Goal: Task Accomplishment & Management: Complete application form

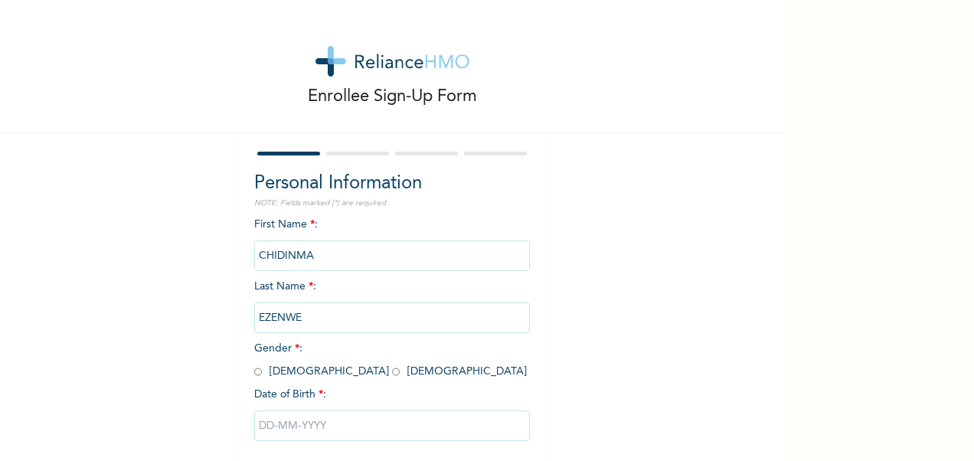
click at [392, 375] on input "radio" at bounding box center [396, 371] width 8 height 15
radio input "true"
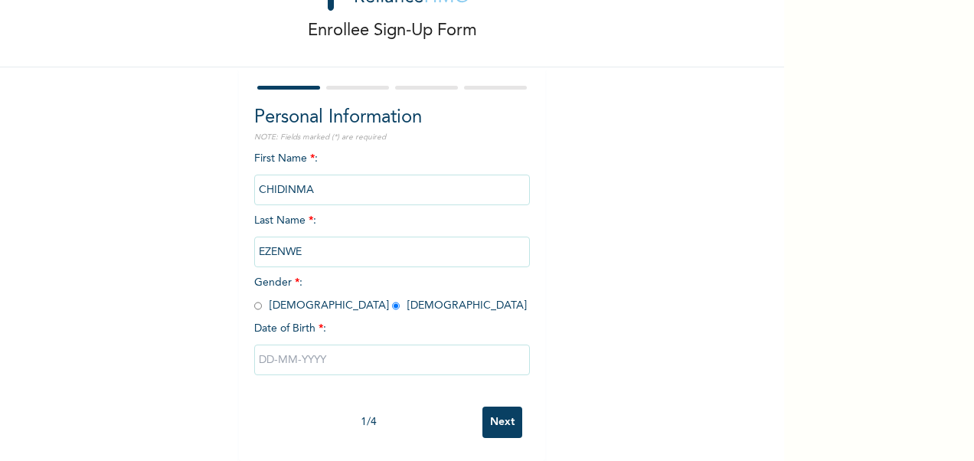
scroll to position [80, 0]
click at [289, 354] on input "text" at bounding box center [392, 360] width 276 height 31
select select "8"
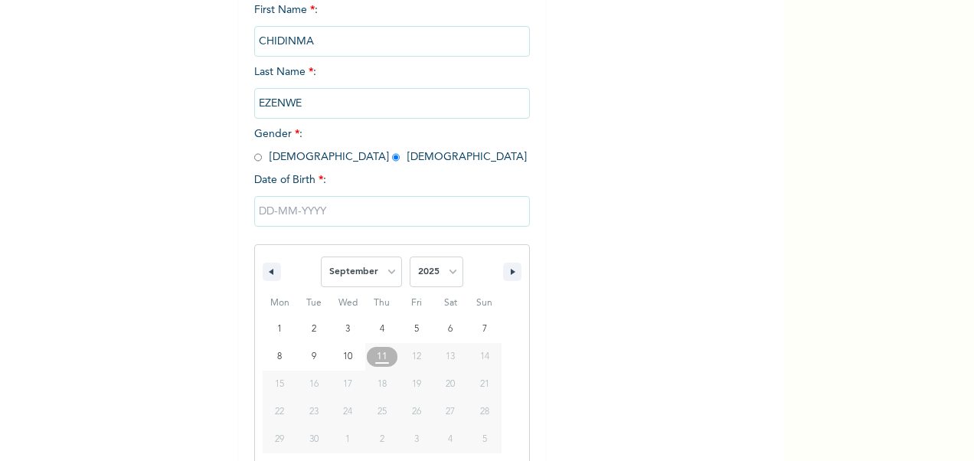
scroll to position [236, 0]
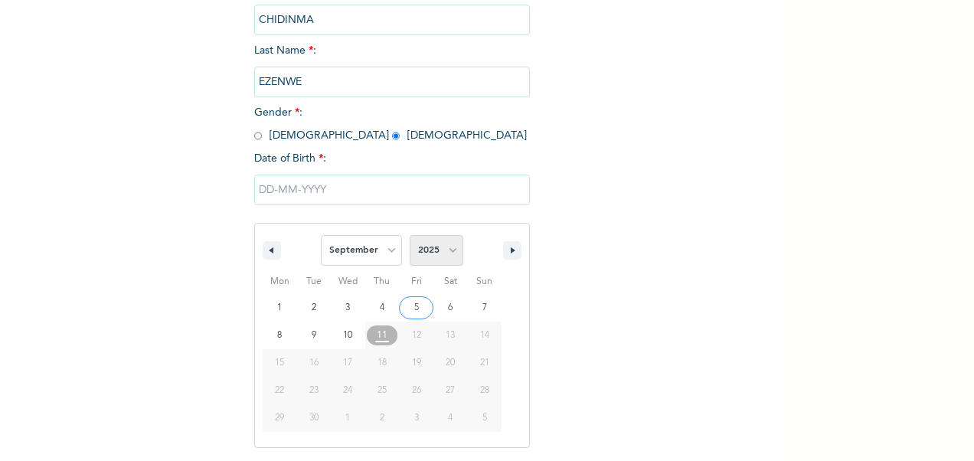
click at [450, 250] on select "2025 2024 2023 2022 2021 2020 2019 2018 2017 2016 2015 2014 2013 2012 2011 2010…" at bounding box center [437, 250] width 54 height 31
select select "1987"
click at [410, 237] on select "2025 2024 2023 2022 2021 2020 2019 2018 2017 2016 2015 2014 2013 2012 2011 2010…" at bounding box center [437, 250] width 54 height 31
click at [384, 249] on select "January February March April May June July August September October November De…" at bounding box center [361, 250] width 81 height 31
select select "6"
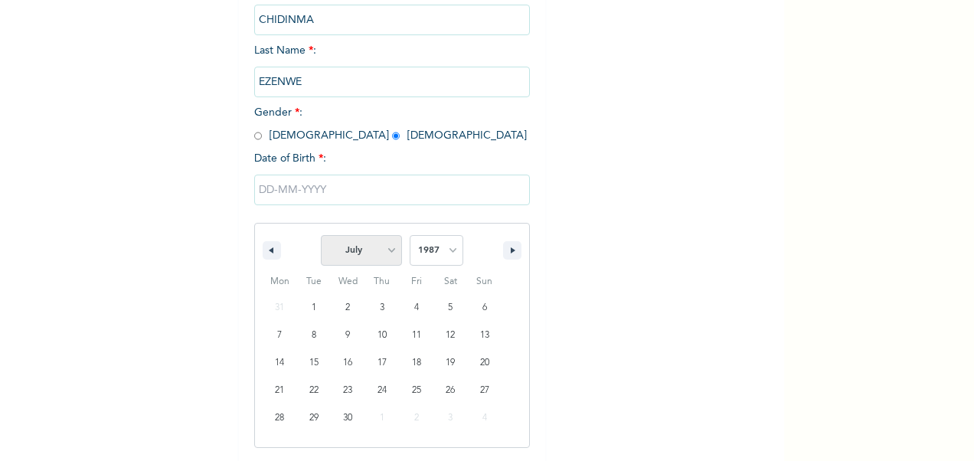
click at [321, 237] on select "January February March April May June July August September October November De…" at bounding box center [361, 250] width 81 height 31
type input "[DATE]"
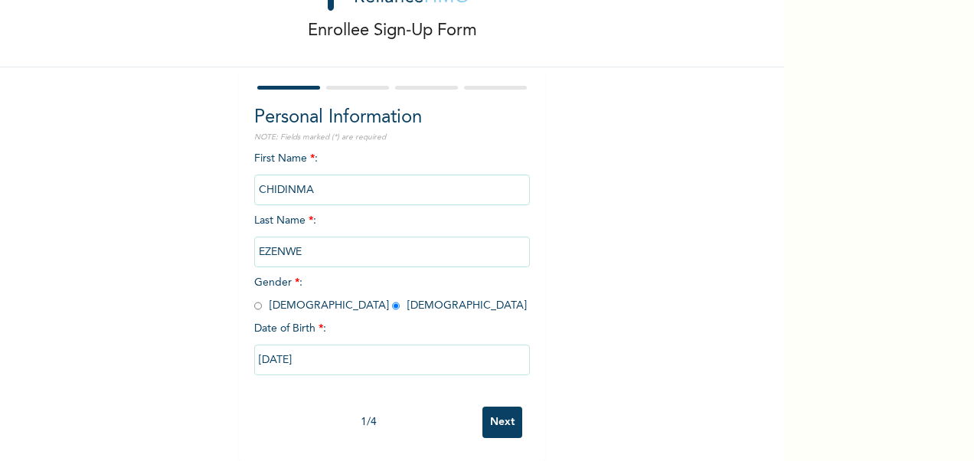
scroll to position [80, 0]
click at [498, 409] on input "Next" at bounding box center [502, 422] width 40 height 31
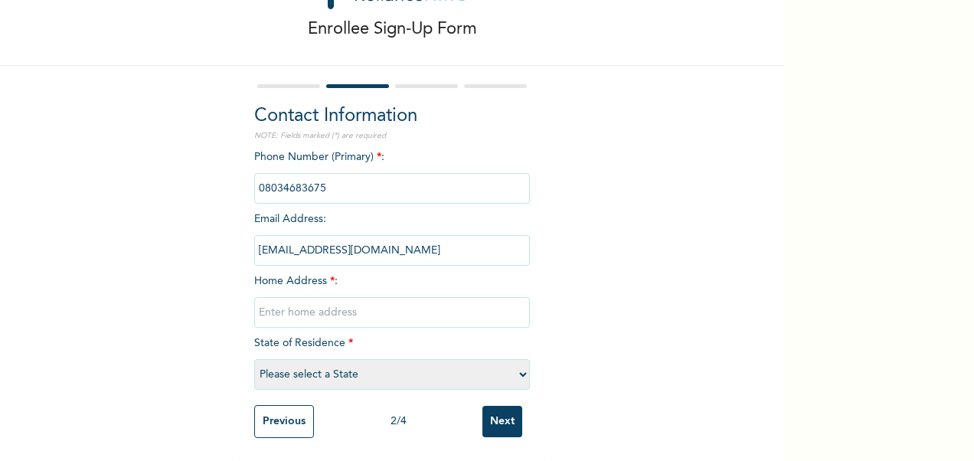
click at [360, 300] on input "text" at bounding box center [392, 312] width 276 height 31
type input "[PERSON_NAME] str,off [GEOGRAPHIC_DATA], [GEOGRAPHIC_DATA], [GEOGRAPHIC_DATA]"
click at [516, 367] on select "Please select a State [PERSON_NAME] (FCT) [PERSON_NAME] Ibom [GEOGRAPHIC_DATA] …" at bounding box center [392, 374] width 276 height 31
select select "33"
click at [254, 359] on select "Please select a State [PERSON_NAME] (FCT) [PERSON_NAME] Ibom [GEOGRAPHIC_DATA] …" at bounding box center [392, 374] width 276 height 31
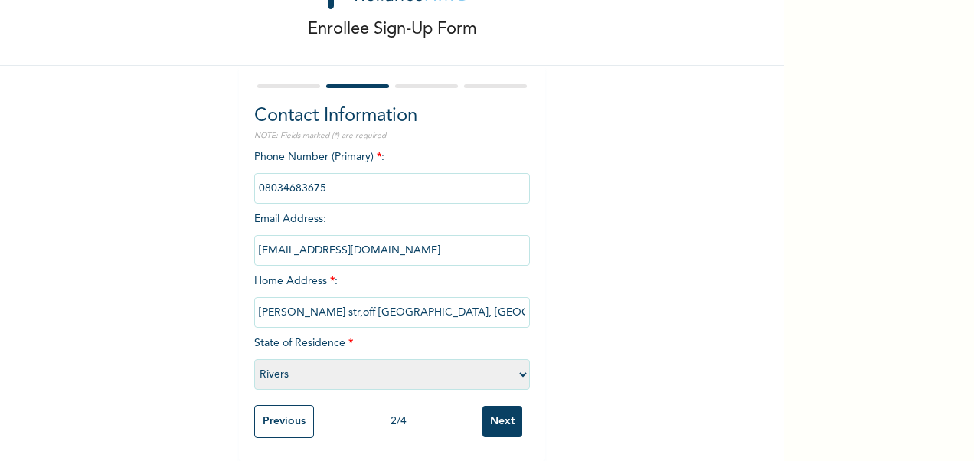
click at [488, 416] on input "Next" at bounding box center [502, 421] width 40 height 31
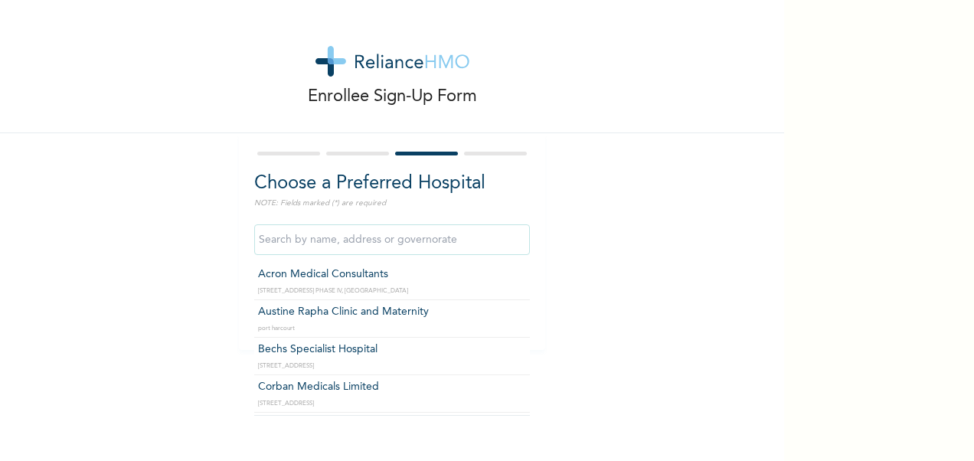
click at [437, 234] on input "text" at bounding box center [392, 239] width 276 height 31
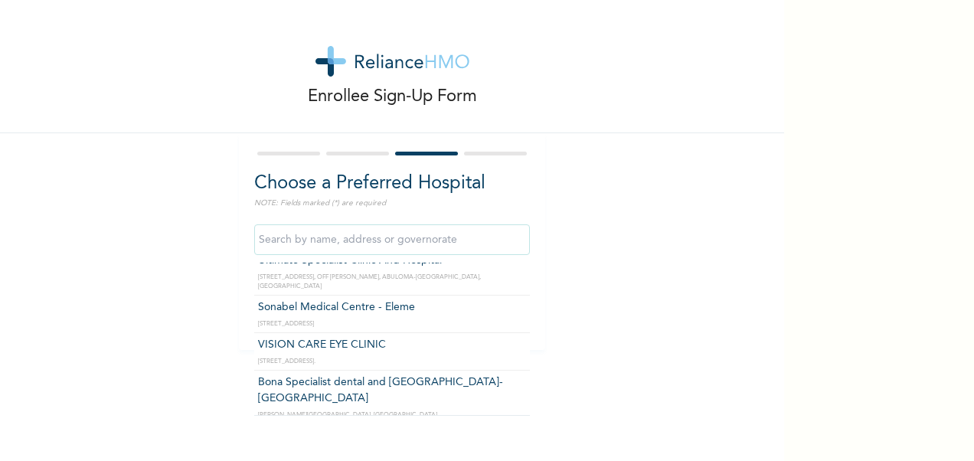
scroll to position [857, 0]
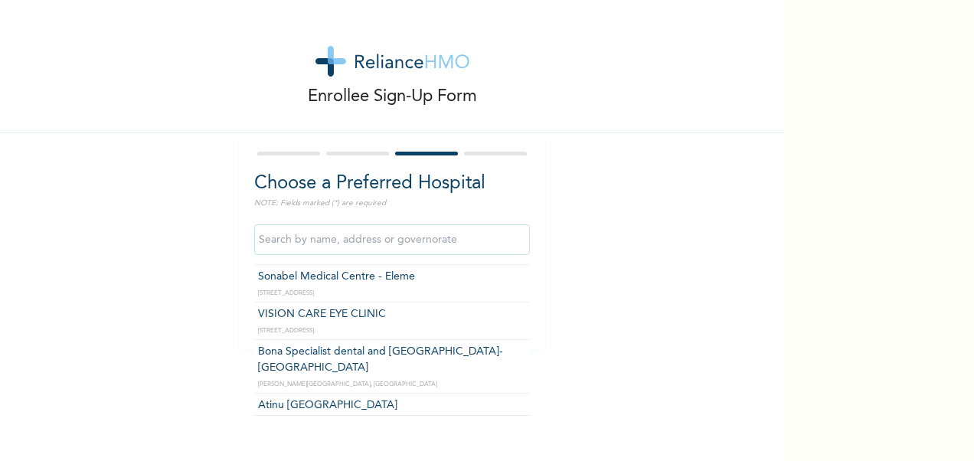
type input "Bona Specialist dental and [GEOGRAPHIC_DATA]- [GEOGRAPHIC_DATA]"
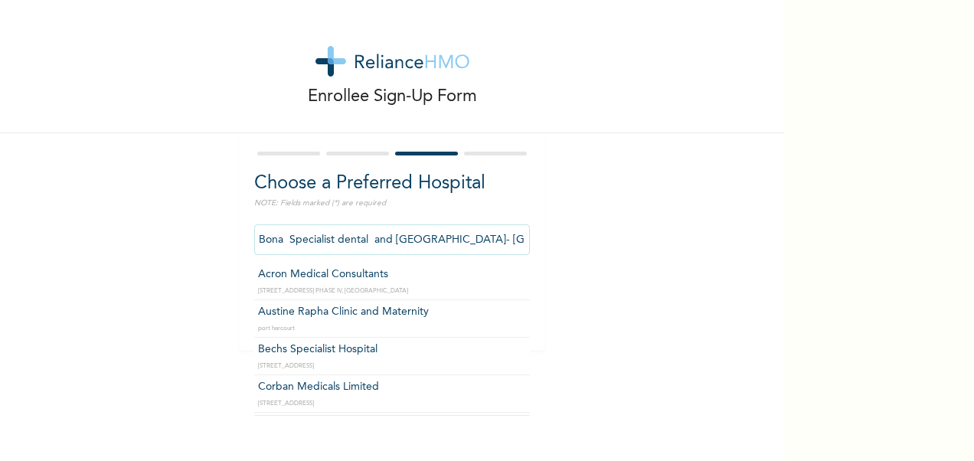
click at [510, 239] on input "Bona Specialist dental and [GEOGRAPHIC_DATA]- [GEOGRAPHIC_DATA]" at bounding box center [392, 239] width 276 height 31
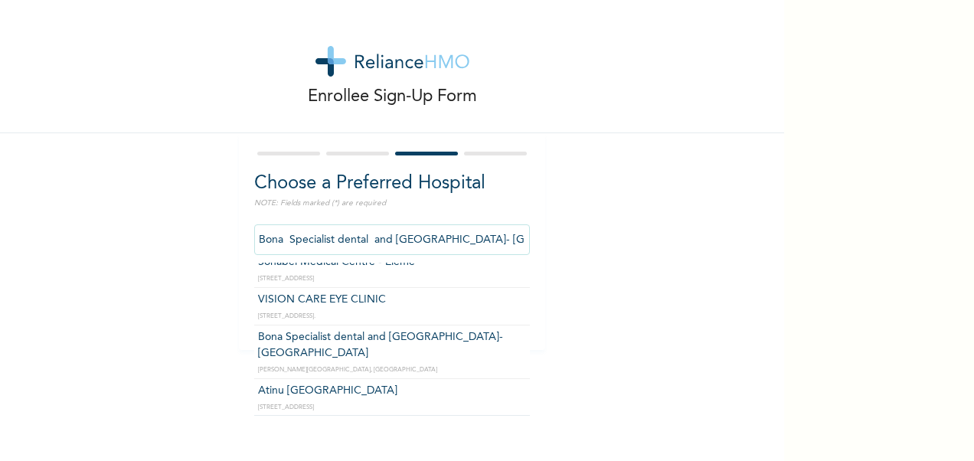
scroll to position [888, 0]
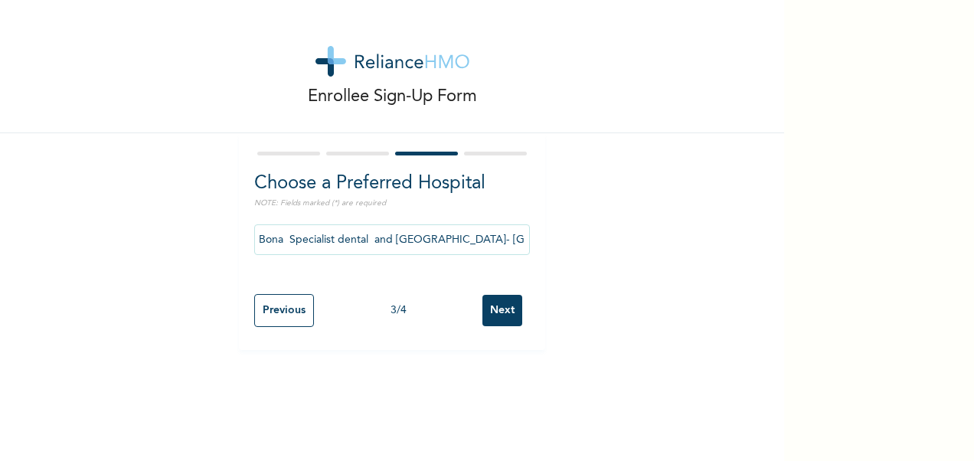
click at [492, 311] on input "Next" at bounding box center [502, 310] width 40 height 31
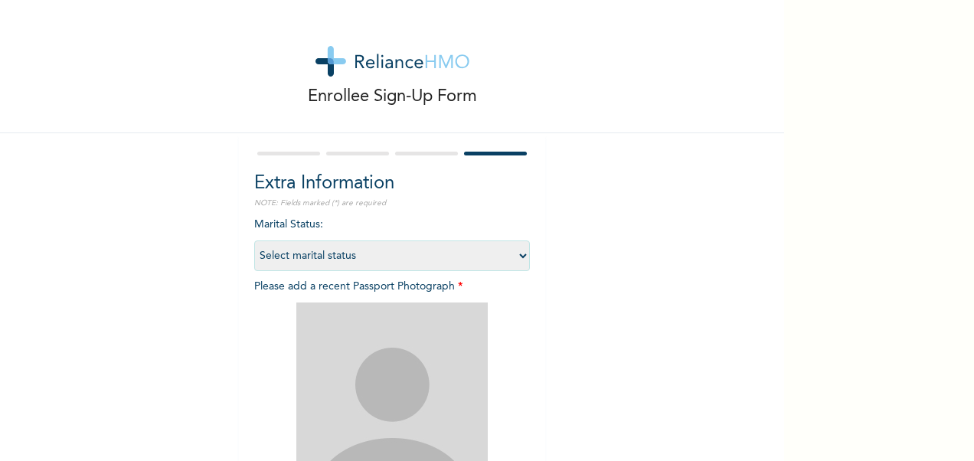
click at [446, 253] on select "Select marital status [DEMOGRAPHIC_DATA] Married [DEMOGRAPHIC_DATA] Widow/[DEMO…" at bounding box center [392, 255] width 276 height 31
select select "2"
click at [254, 240] on select "Select marital status [DEMOGRAPHIC_DATA] Married [DEMOGRAPHIC_DATA] Widow/[DEMO…" at bounding box center [392, 255] width 276 height 31
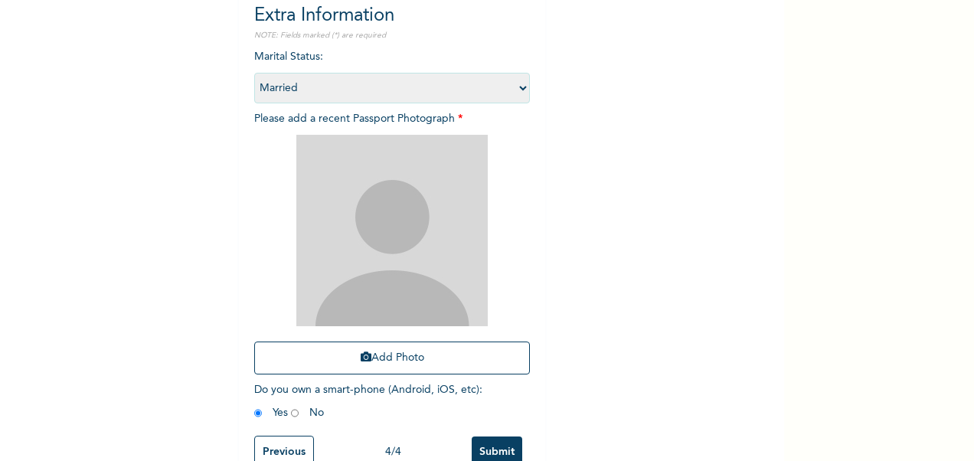
scroll to position [211, 0]
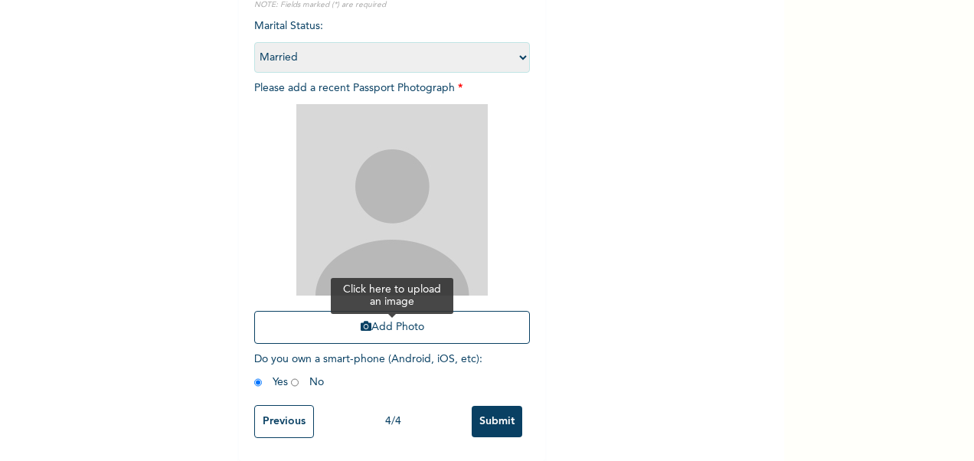
click at [377, 314] on button "Add Photo" at bounding box center [392, 327] width 276 height 33
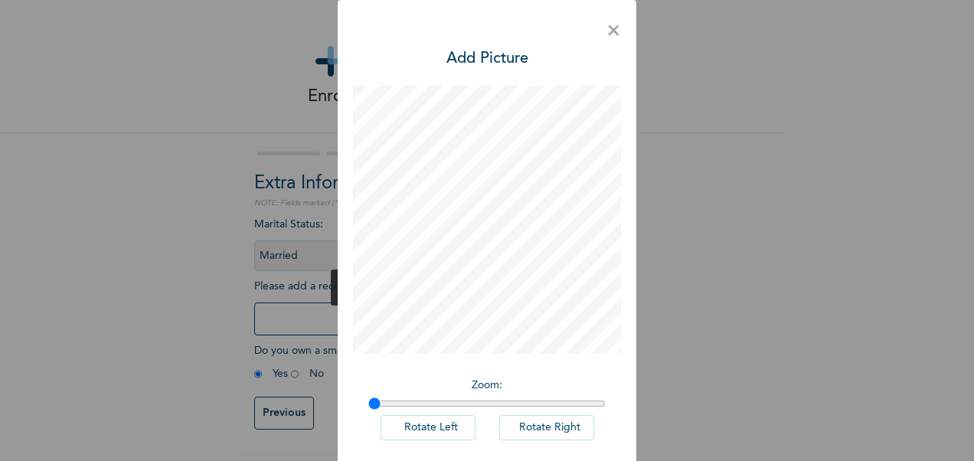
scroll to position [5, 0]
drag, startPoint x: 782, startPoint y: 122, endPoint x: 767, endPoint y: 193, distance: 72.1
click at [767, 193] on div "× Add Picture Zoom : Rotate Left Rotate Right DONE" at bounding box center [487, 230] width 974 height 461
click at [473, 64] on h3 "Add Picture" at bounding box center [487, 58] width 82 height 23
click at [606, 37] on span "×" at bounding box center [613, 31] width 15 height 32
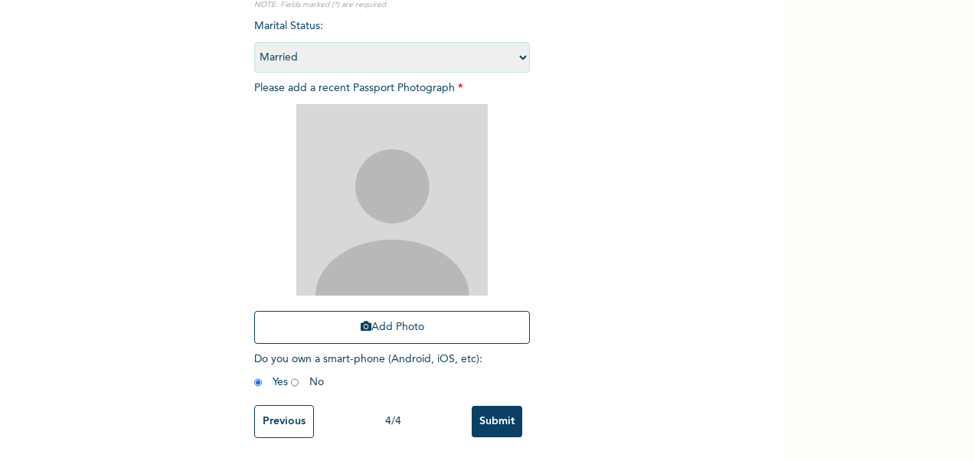
scroll to position [211, 0]
click at [393, 311] on button "Add Photo" at bounding box center [392, 327] width 276 height 33
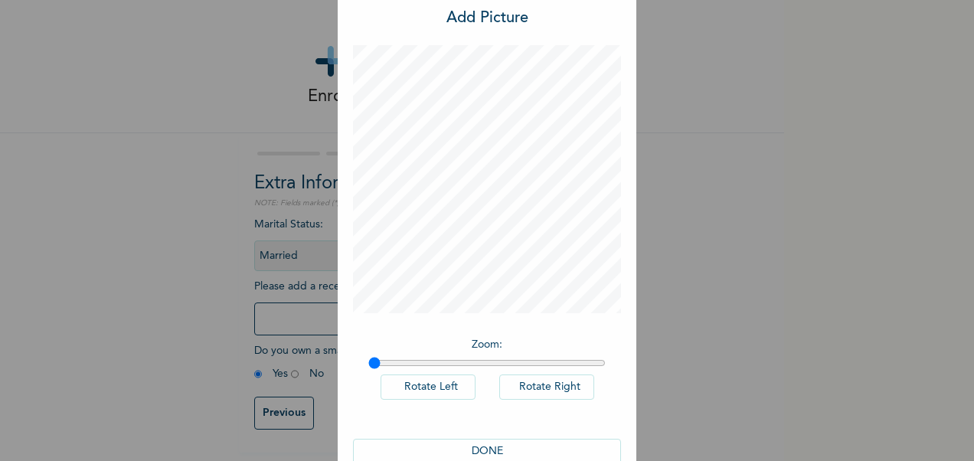
scroll to position [73, 0]
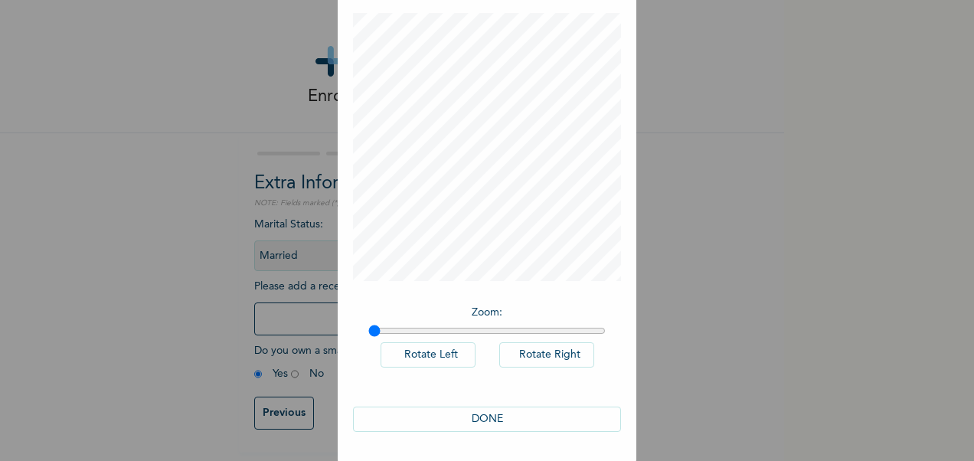
click at [478, 421] on button "DONE" at bounding box center [487, 419] width 268 height 25
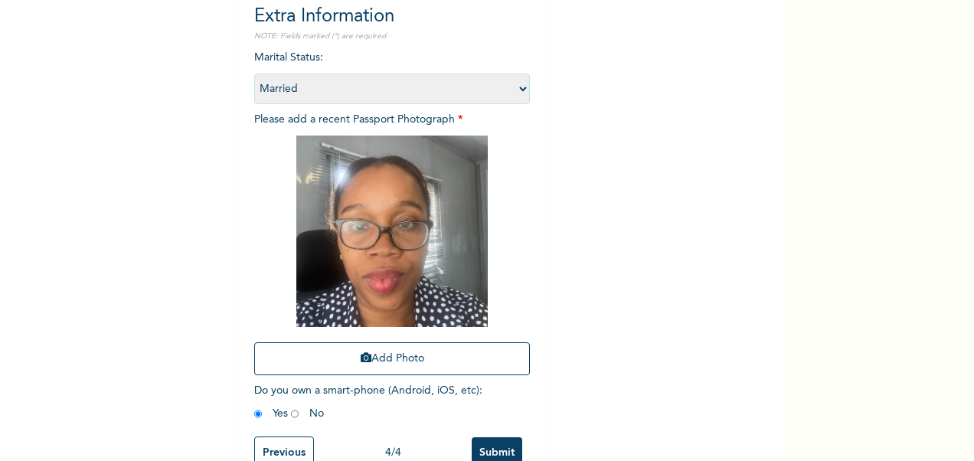
scroll to position [211, 0]
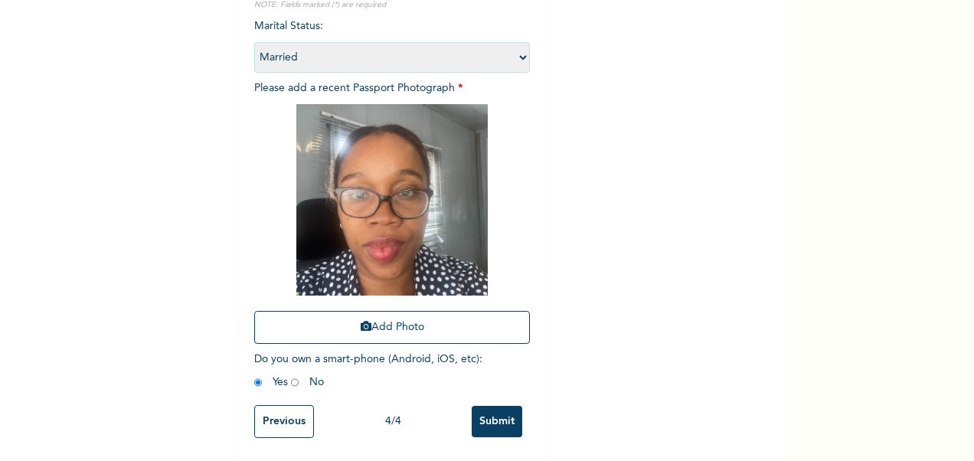
click at [483, 406] on input "Submit" at bounding box center [497, 421] width 51 height 31
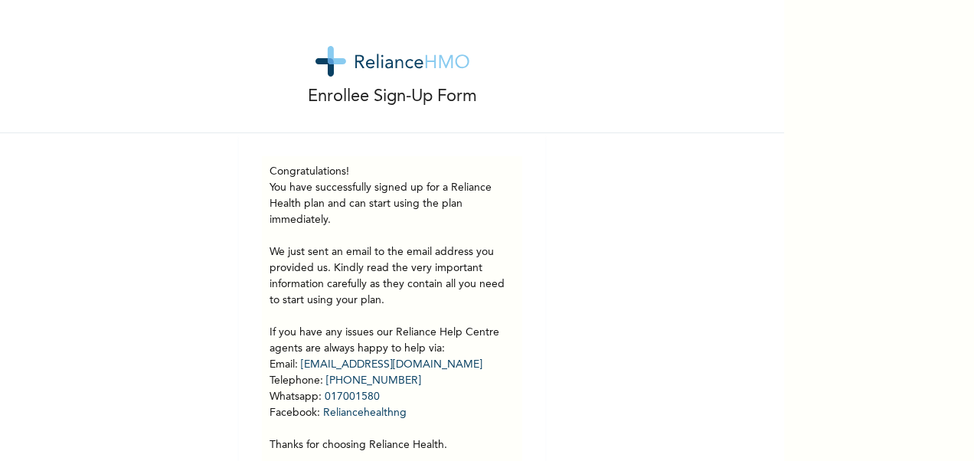
scroll to position [67, 0]
